Goal: Check status: Check status

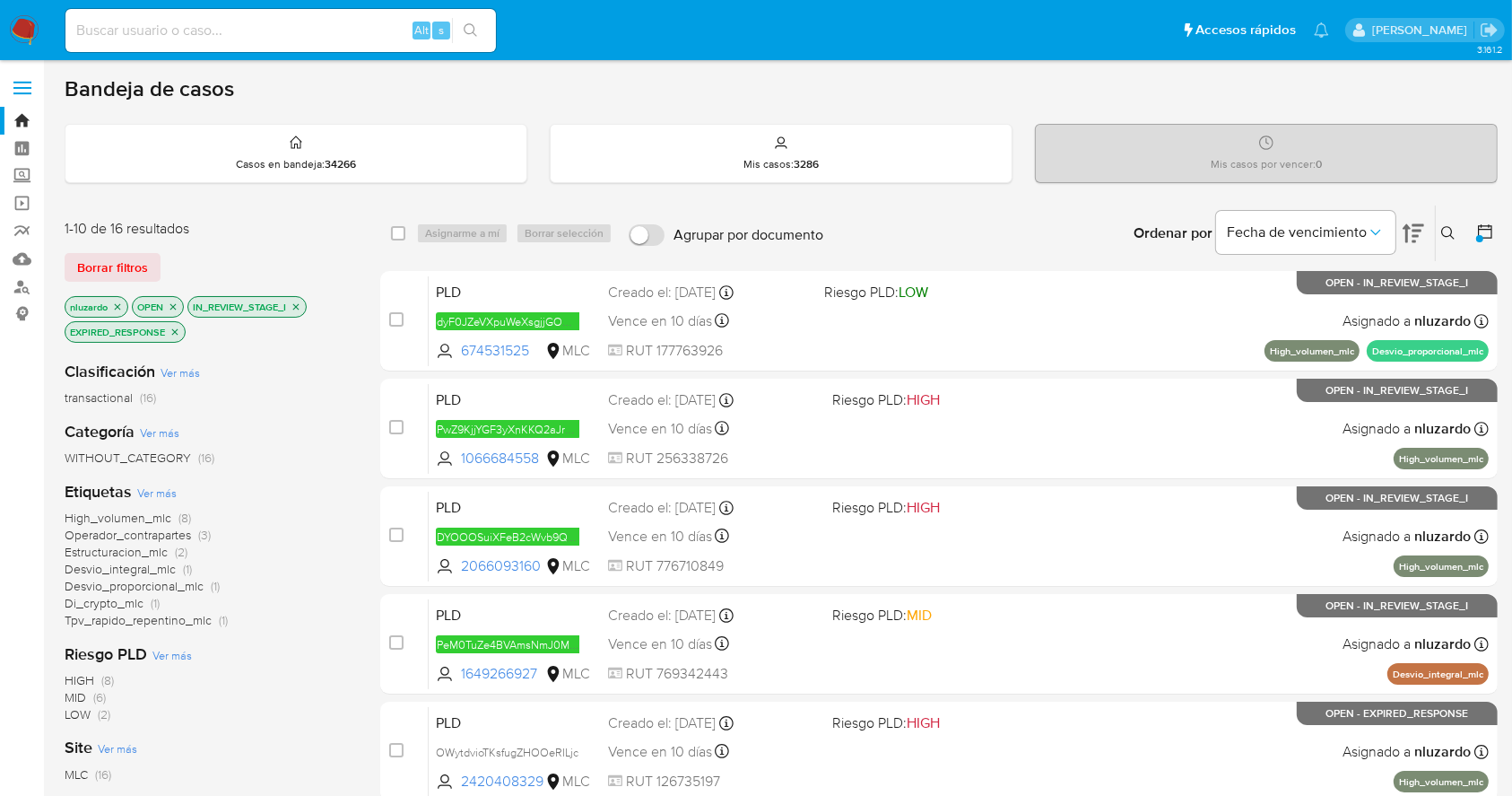
click at [178, 330] on icon "close-filter" at bounding box center [175, 332] width 11 height 11
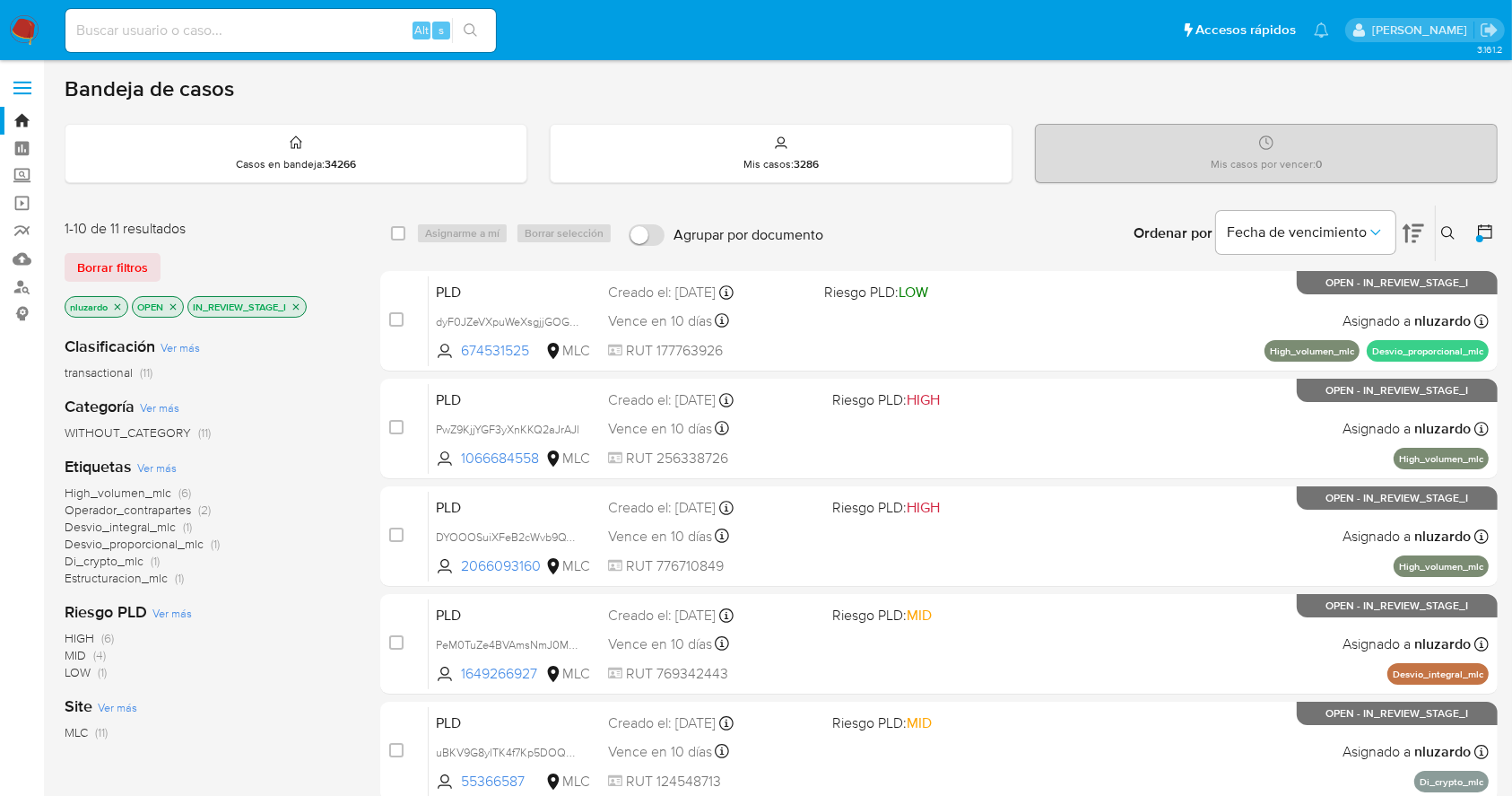
click at [305, 305] on p "IN_REVIEW_STAGE_I" at bounding box center [247, 307] width 118 height 19
click at [301, 307] on icon "close-filter" at bounding box center [295, 307] width 11 height 11
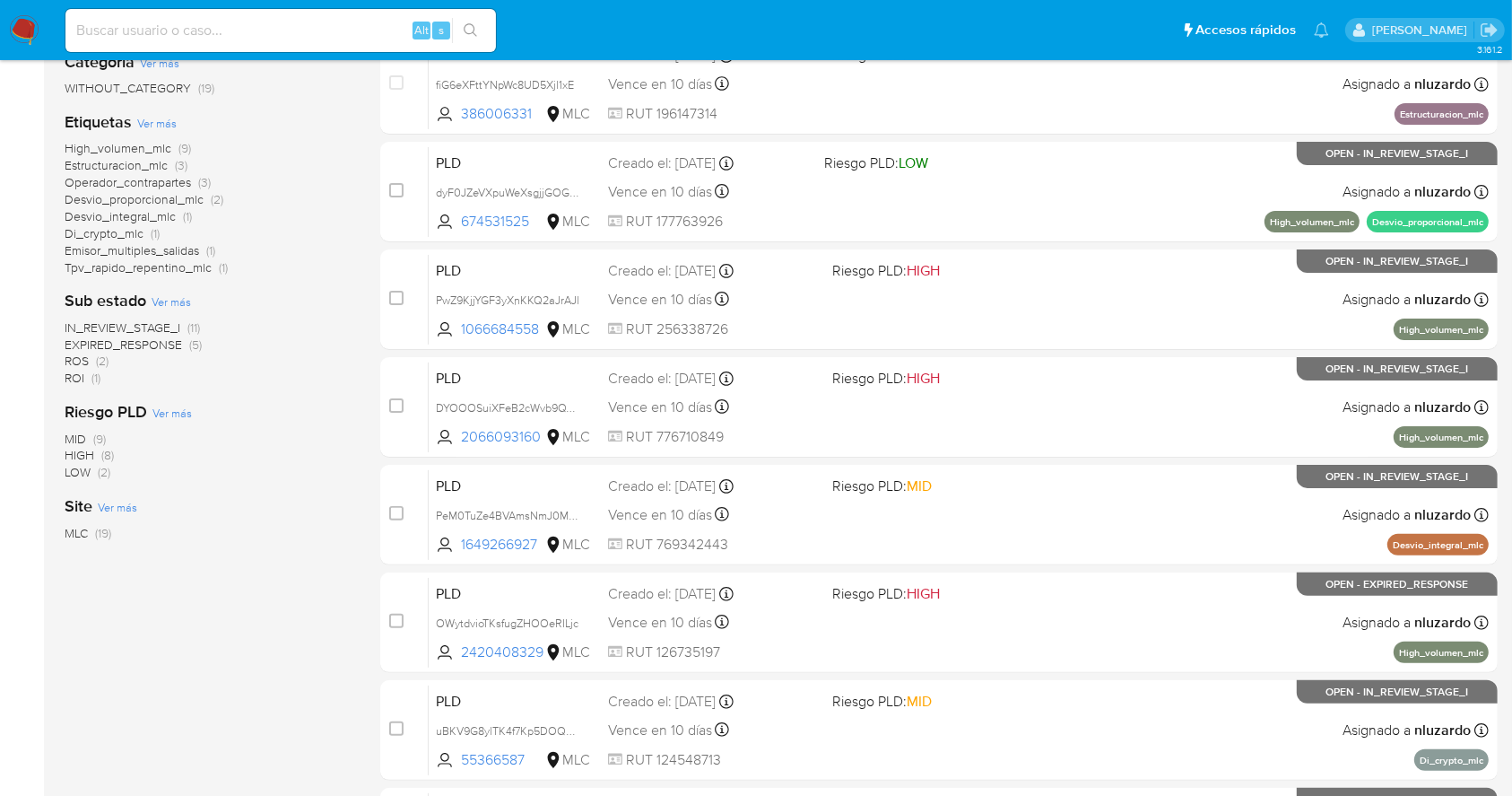
scroll to position [343, 0]
click at [79, 379] on span "ROI" at bounding box center [74, 378] width 19 height 18
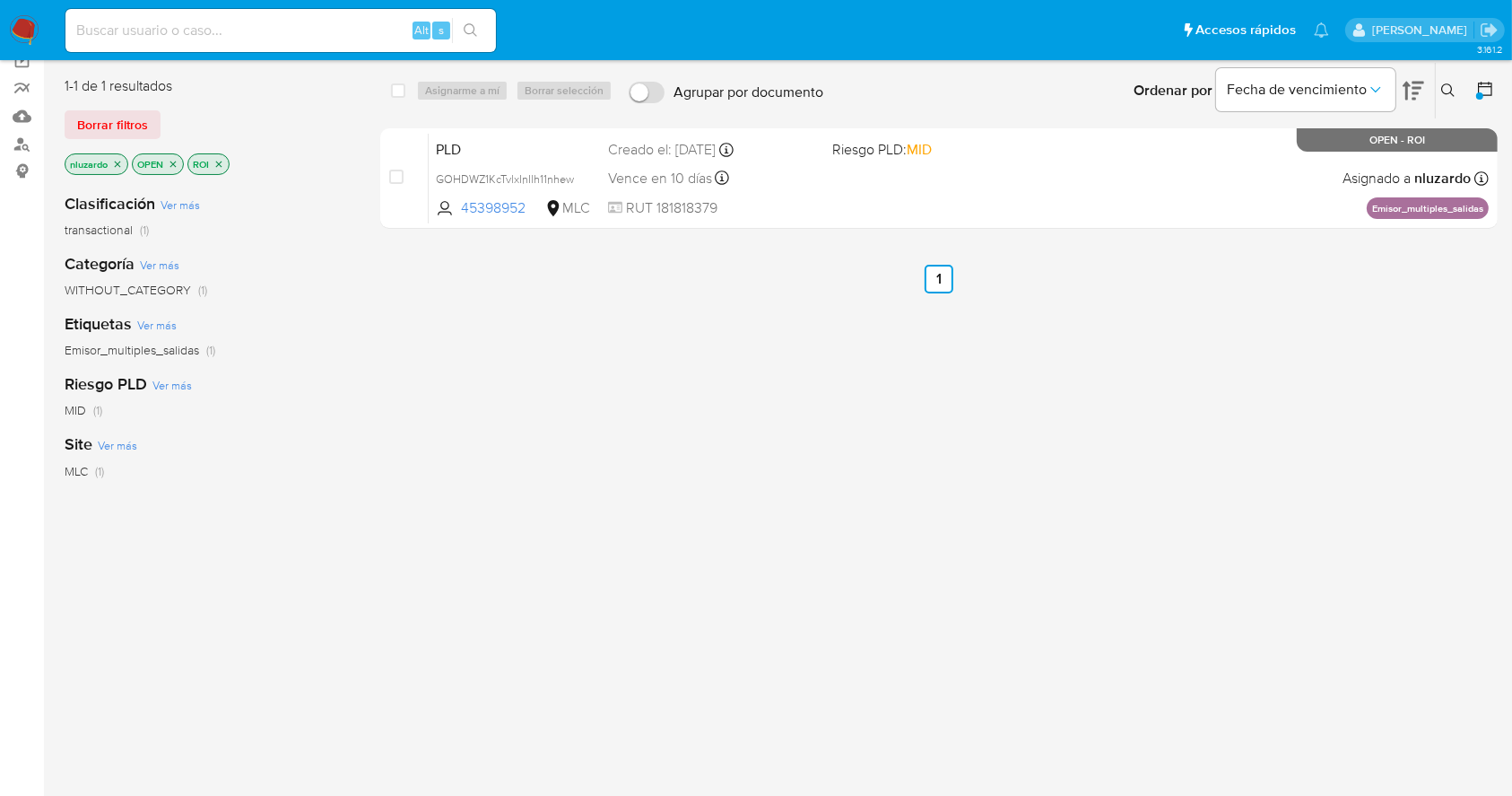
scroll to position [131, 0]
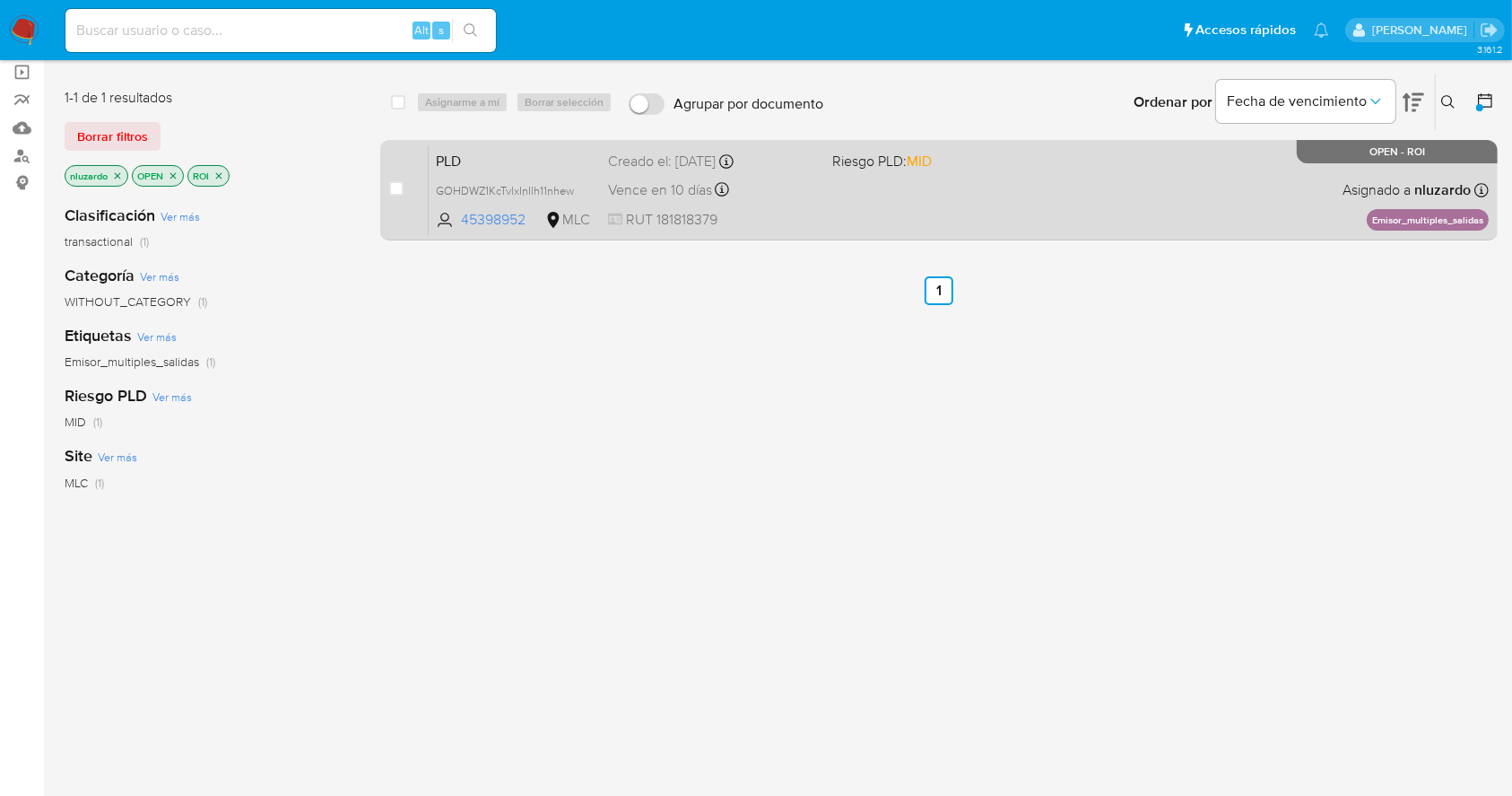
click at [892, 219] on div "PLD GOHDWZ1KcTvlxInIlh11nhew 45398952 MLC Riesgo PLD: MID Creado el: [DATE] Cre…" at bounding box center [959, 190] width 1061 height 91
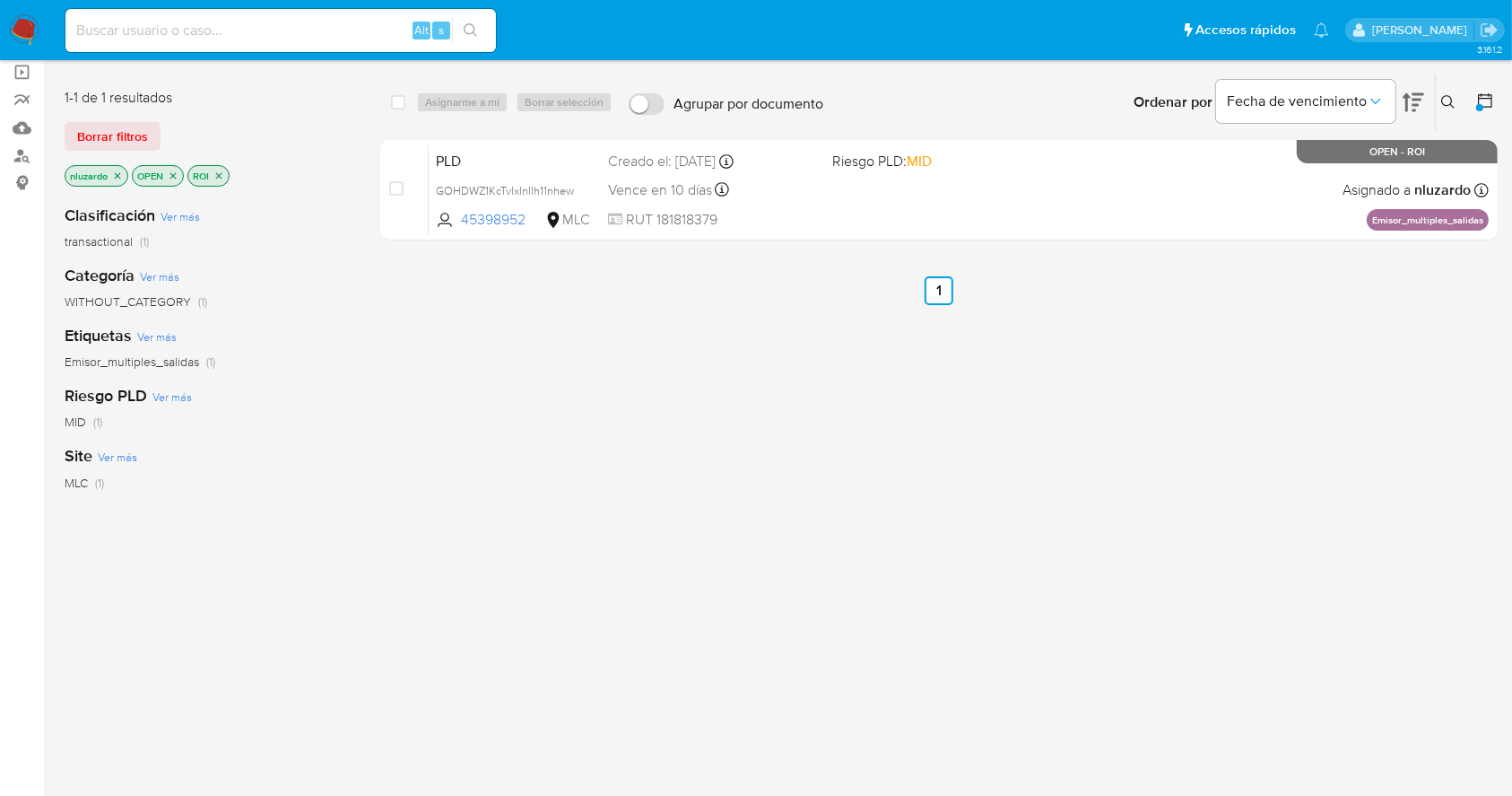
click at [223, 173] on icon "close-filter" at bounding box center [218, 176] width 11 height 11
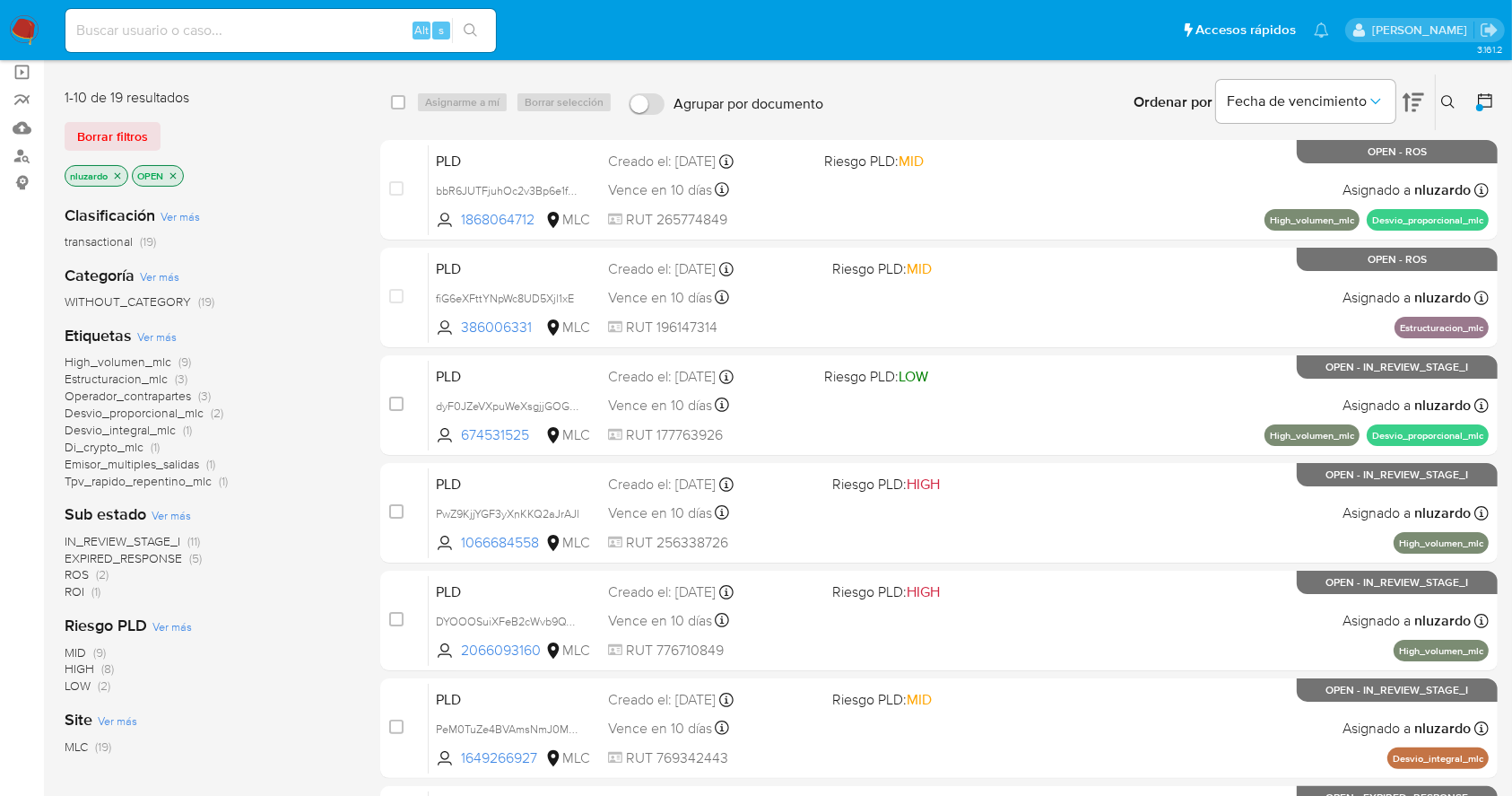
click at [72, 571] on span "ROS" at bounding box center [76, 574] width 24 height 18
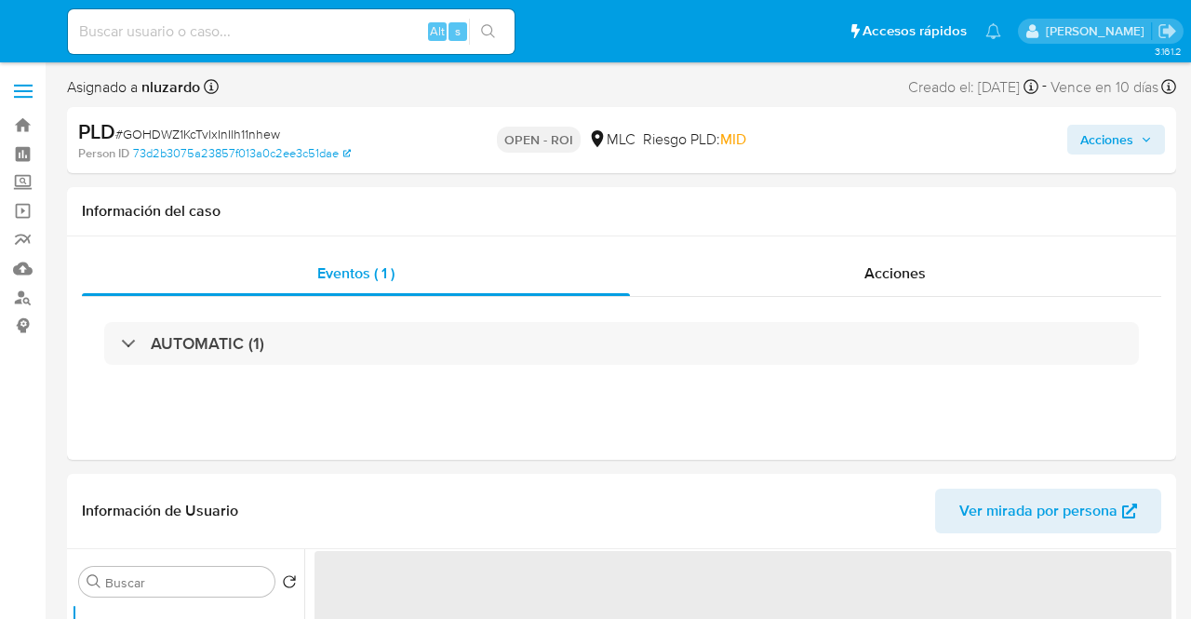
select select "10"
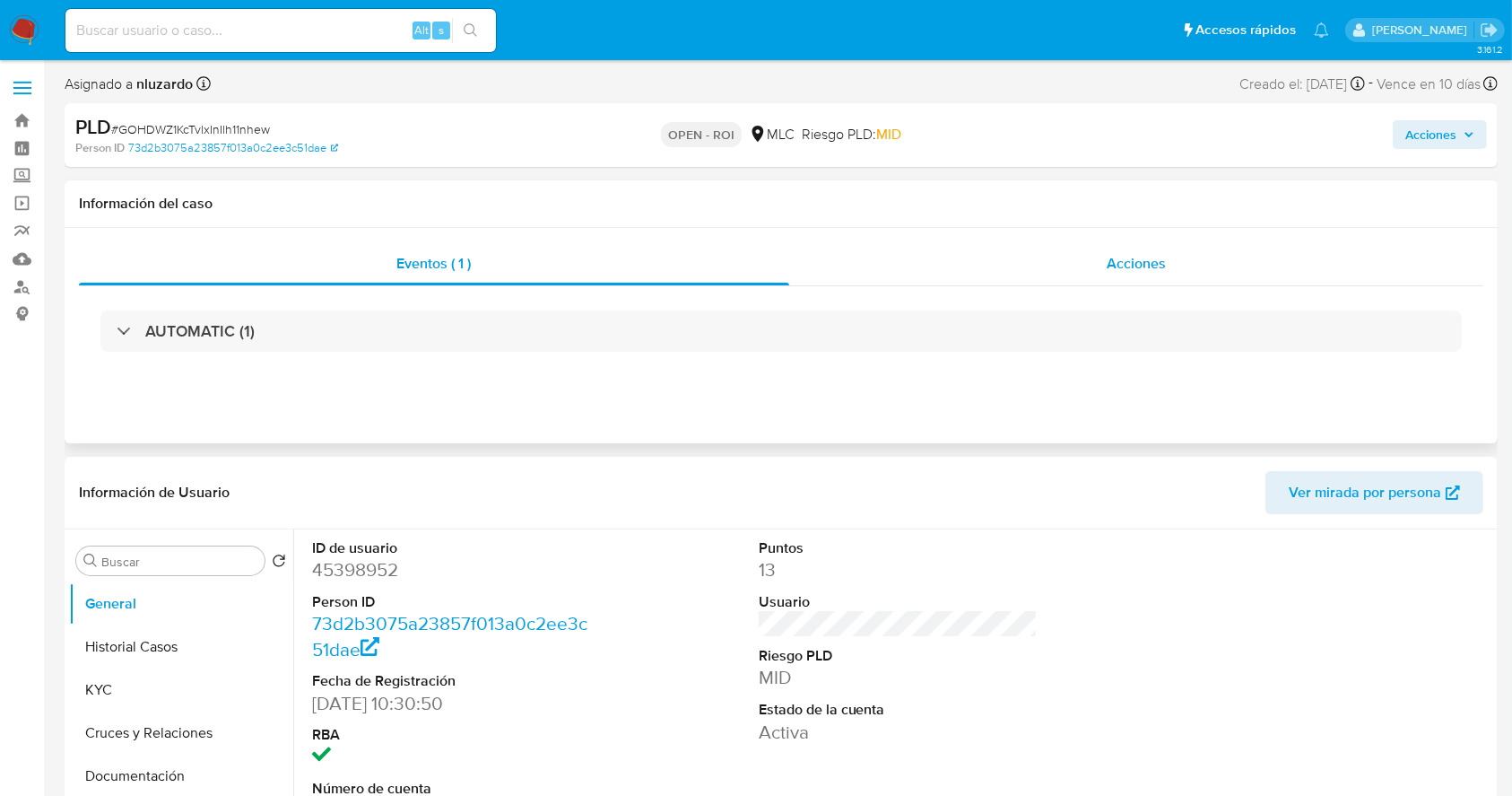
click at [1098, 270] on div "Acciones" at bounding box center [1137, 263] width 695 height 43
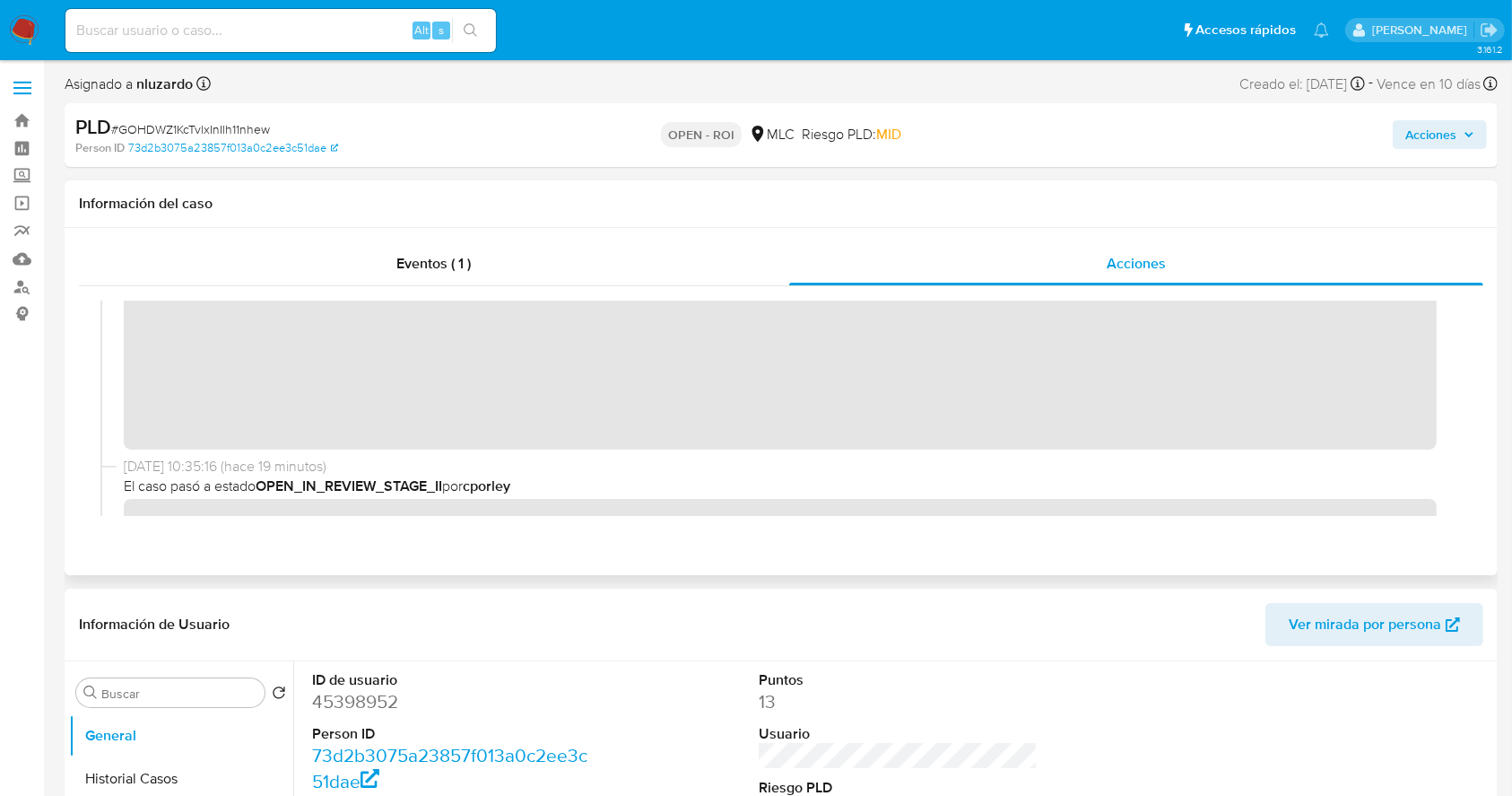
scroll to position [126, 0]
click at [1148, 135] on span "Acciones" at bounding box center [1431, 135] width 51 height 29
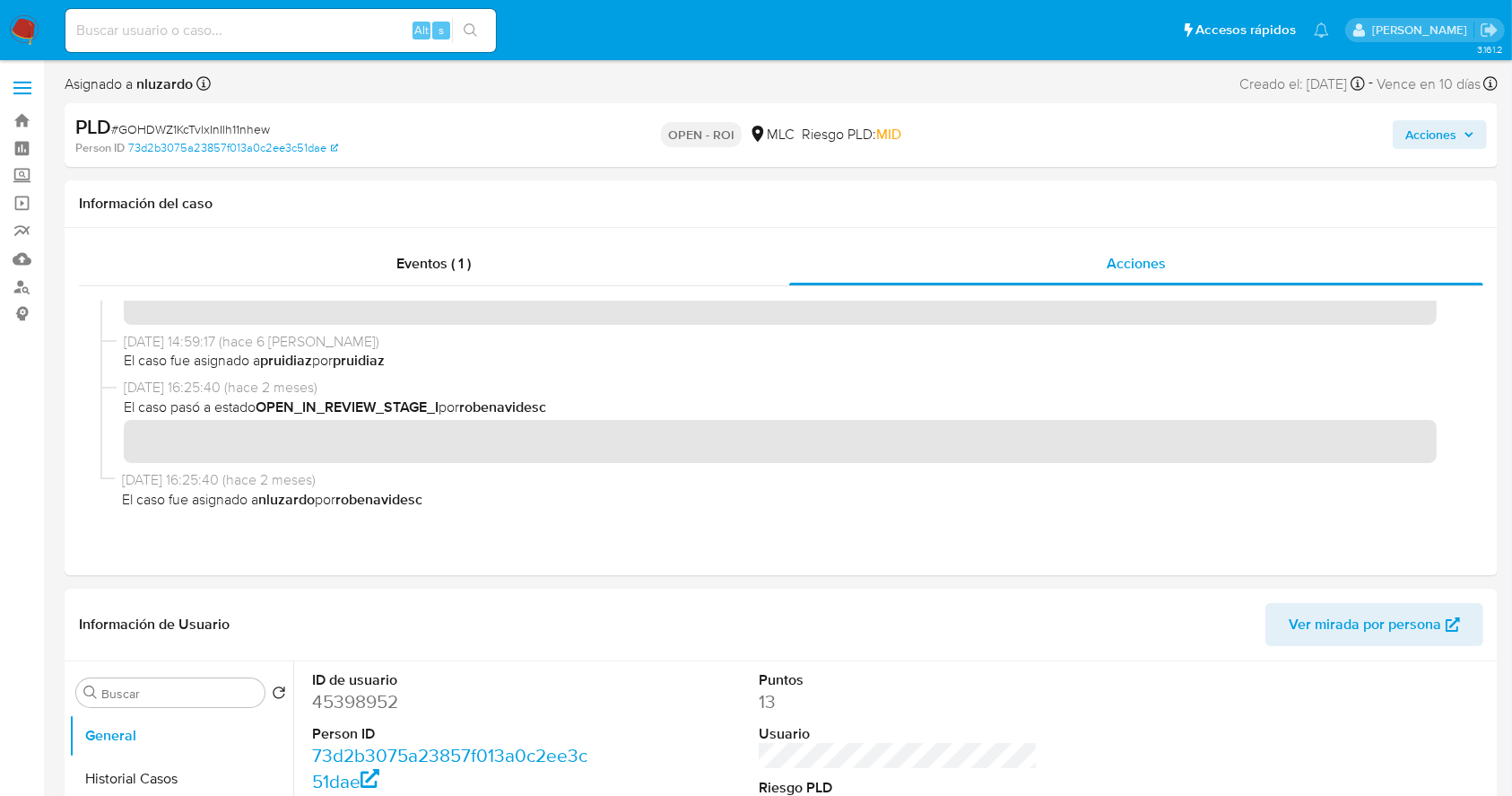
scroll to position [0, 0]
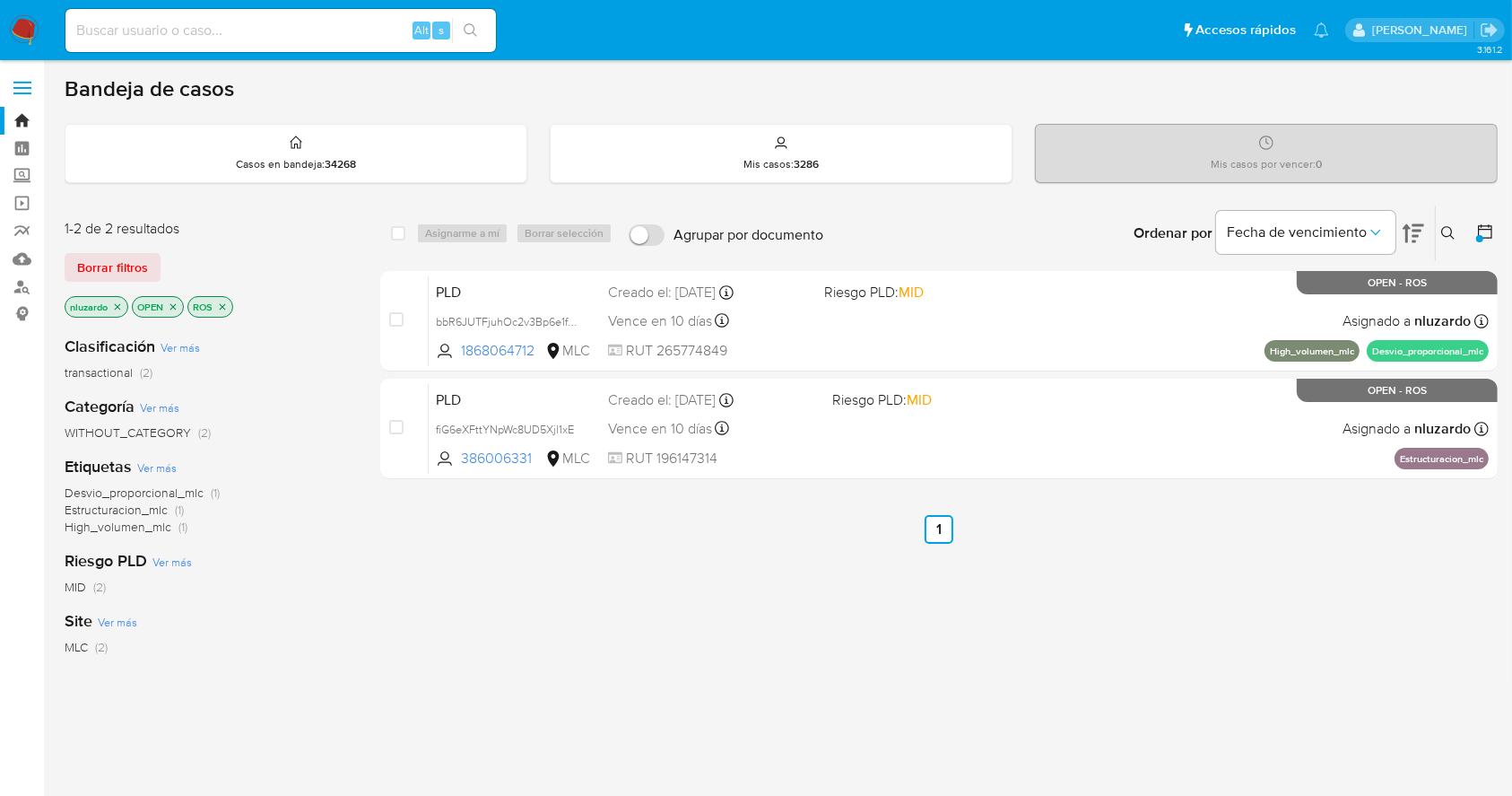
click at [225, 304] on icon "close-filter" at bounding box center [222, 307] width 11 height 11
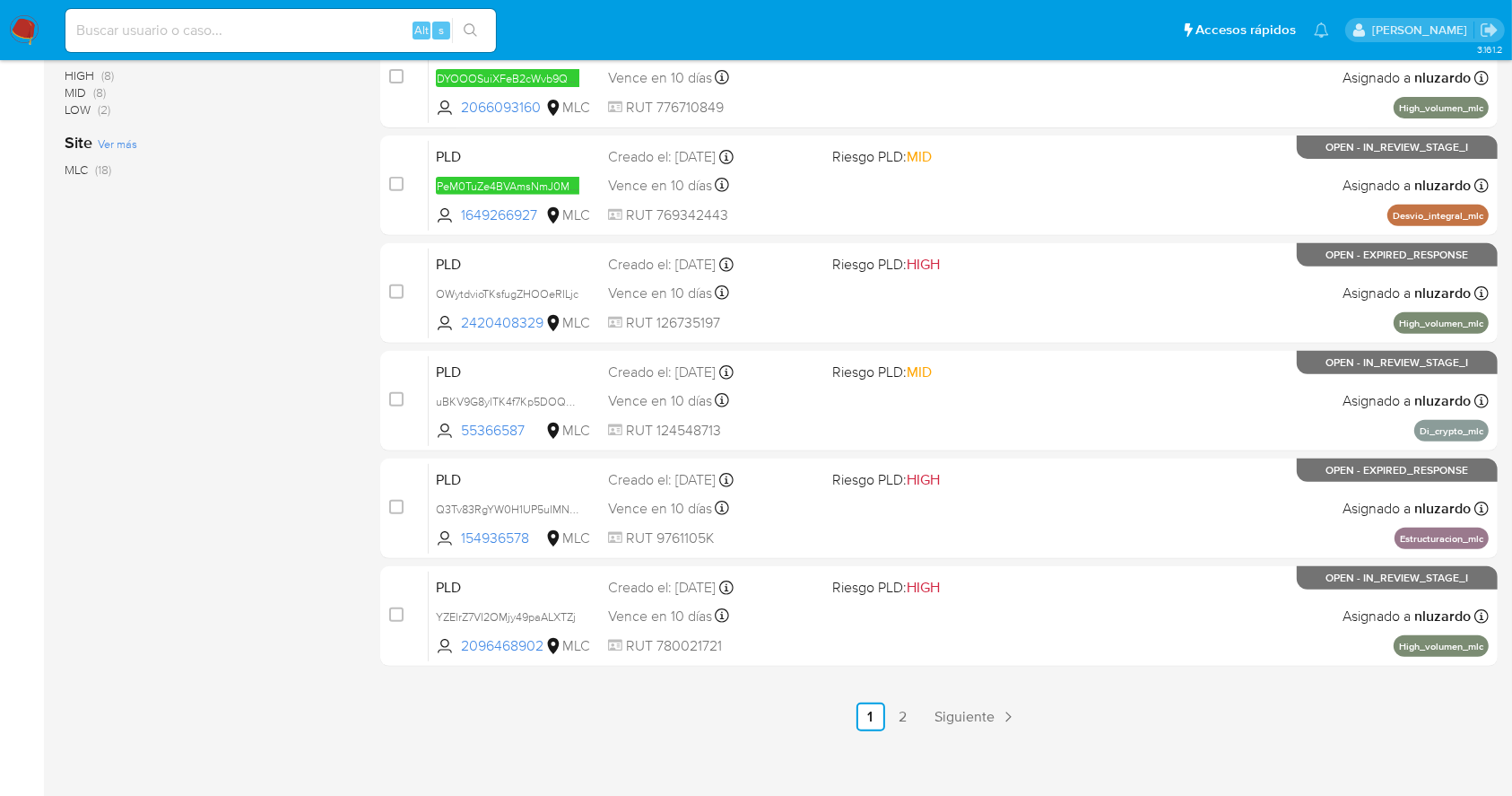
scroll to position [684, 0]
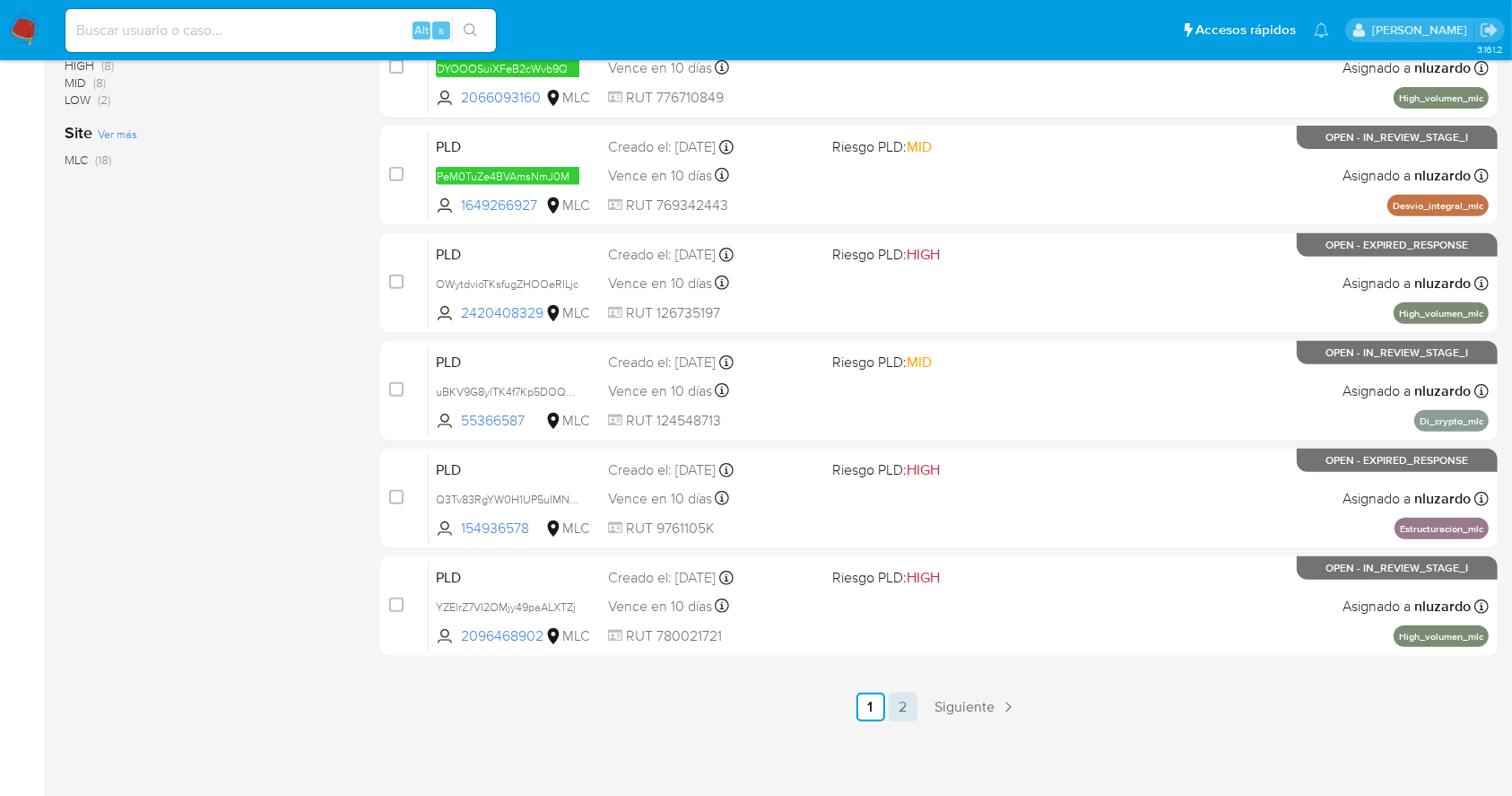
click at [906, 715] on link "2" at bounding box center [904, 707] width 29 height 29
